Goal: Navigation & Orientation: Find specific page/section

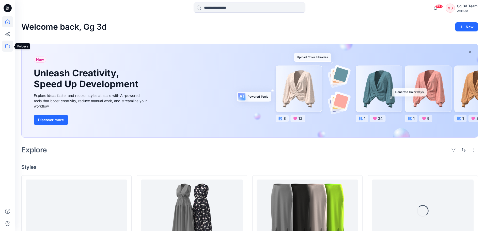
click at [9, 46] on icon at bounding box center [7, 46] width 11 height 11
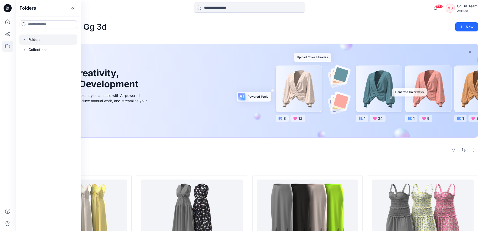
click at [36, 40] on div at bounding box center [48, 40] width 58 height 10
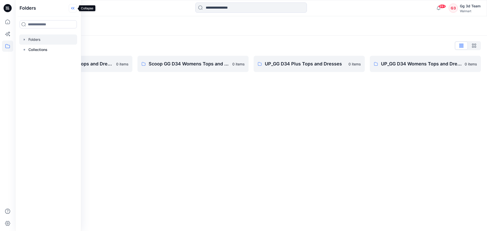
click at [74, 7] on icon at bounding box center [73, 8] width 8 height 8
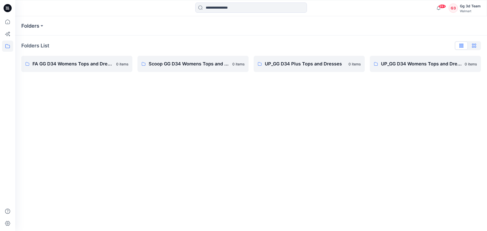
click at [475, 44] on icon "button" at bounding box center [474, 46] width 4 height 4
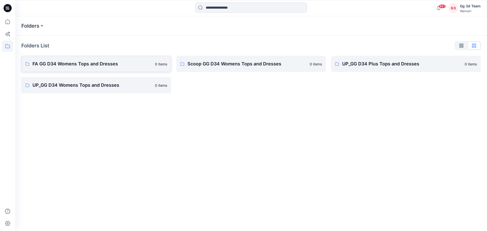
click at [98, 66] on p "FA GG D34 Womens Tops and Dresses" at bounding box center [92, 63] width 120 height 7
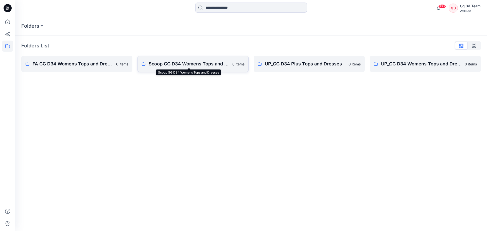
click at [203, 63] on p "Scoop GG D34 Womens Tops and Dresses" at bounding box center [189, 63] width 81 height 7
click at [282, 66] on p "UP_GG D34 Plus Tops and Dresses" at bounding box center [305, 63] width 81 height 7
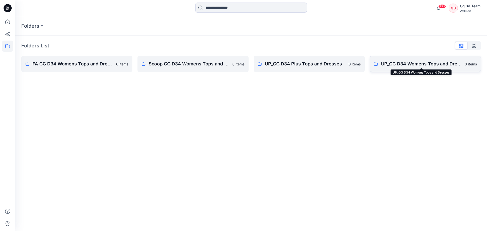
click at [385, 64] on p "UP_GG D34 Womens Tops and Dresses" at bounding box center [421, 63] width 81 height 7
